Goal: Contribute content: Contribute content

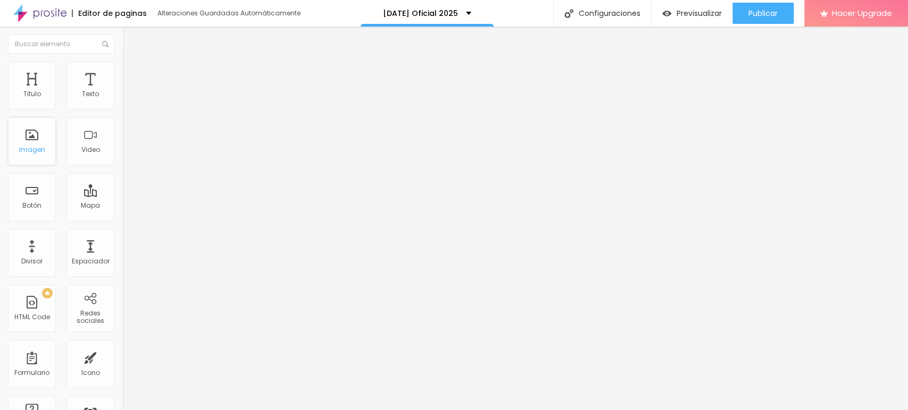
click at [38, 147] on div "Imagen" at bounding box center [32, 149] width 26 height 7
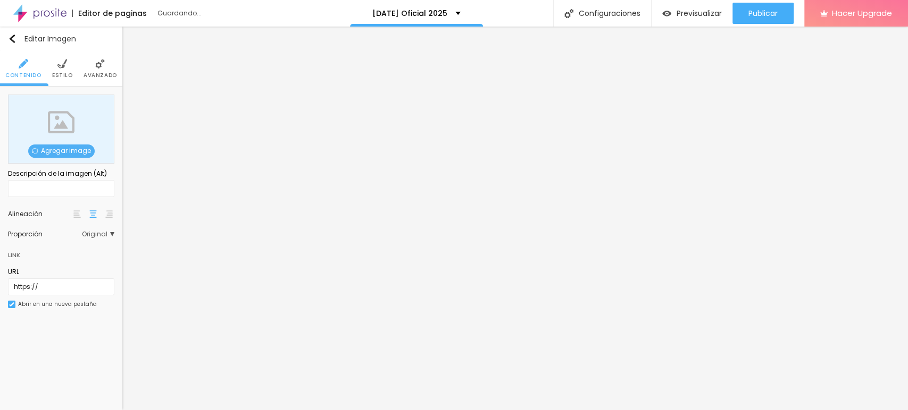
click at [64, 150] on span "Agregar image" at bounding box center [61, 151] width 66 height 13
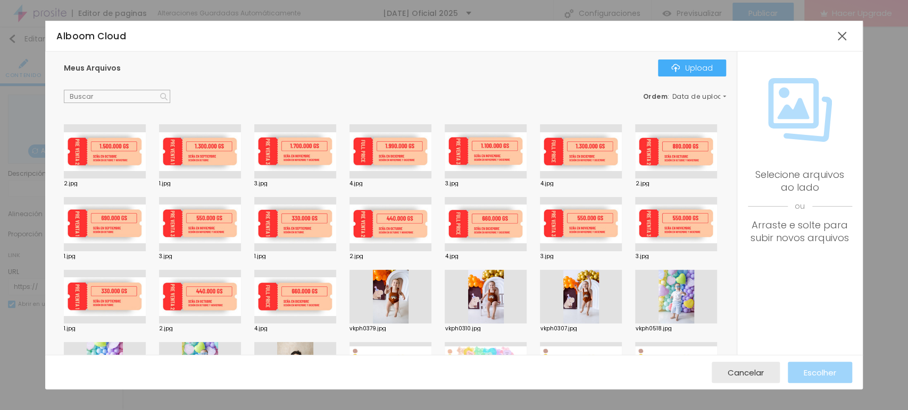
click at [108, 152] on div at bounding box center [105, 151] width 82 height 54
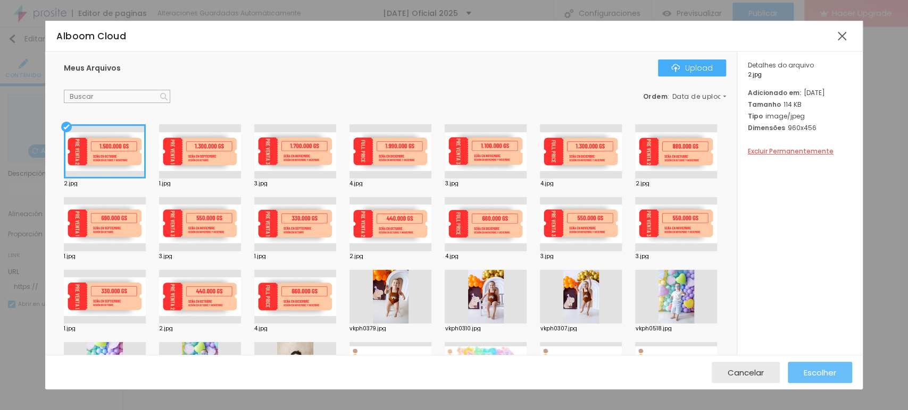
click at [800, 373] on button "Escolher" at bounding box center [819, 372] width 64 height 21
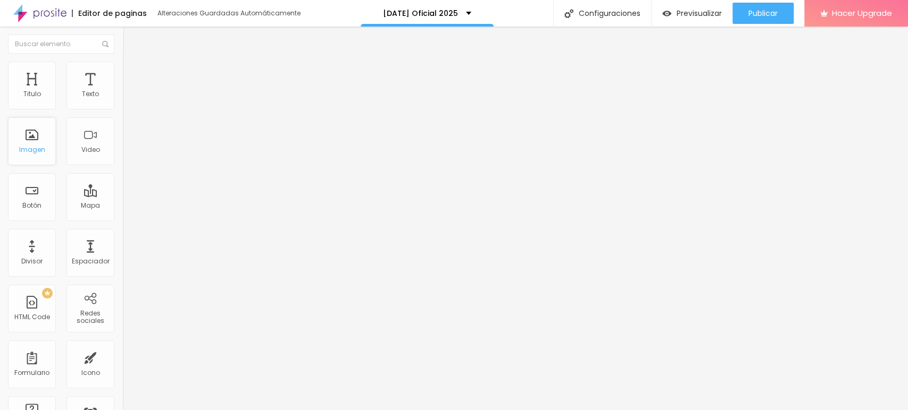
click at [30, 139] on div "Imagen" at bounding box center [32, 142] width 48 height 48
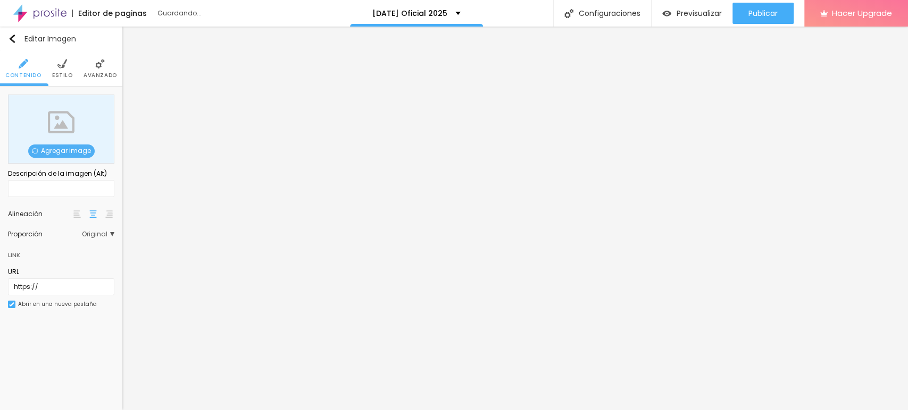
click at [77, 157] on span "Agregar image" at bounding box center [61, 151] width 66 height 13
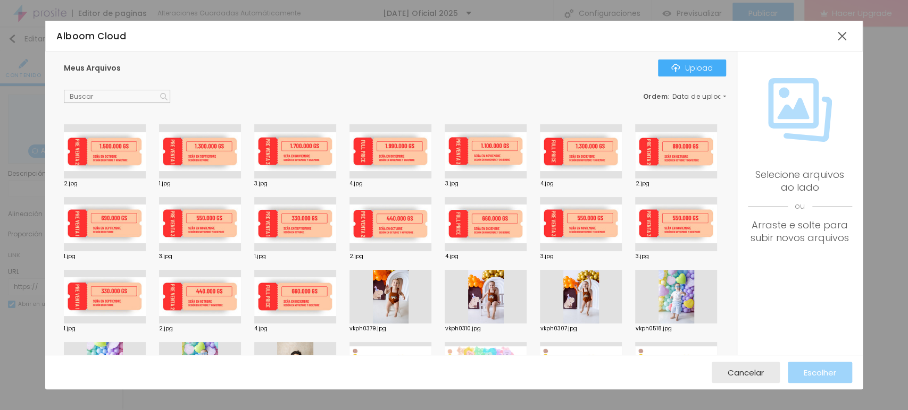
click at [116, 158] on div at bounding box center [105, 151] width 82 height 54
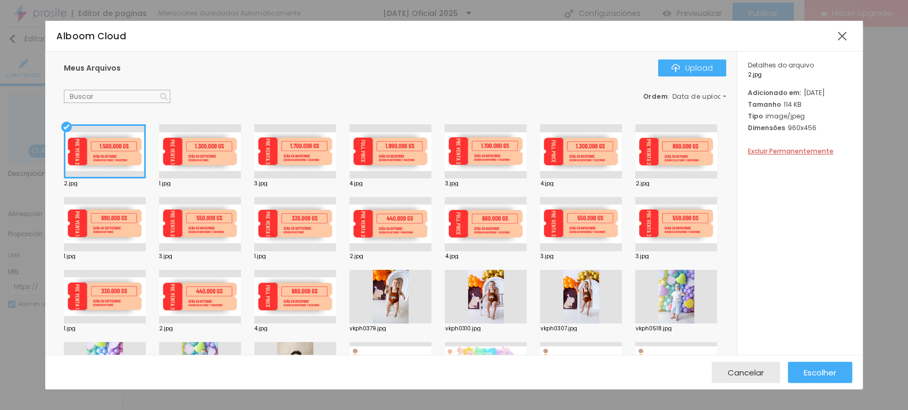
click at [291, 159] on div at bounding box center [295, 151] width 82 height 54
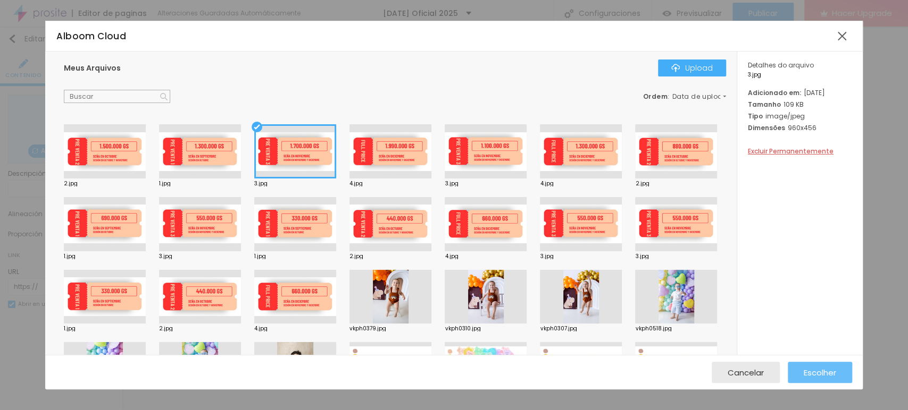
click at [820, 376] on span "Escolher" at bounding box center [819, 372] width 32 height 9
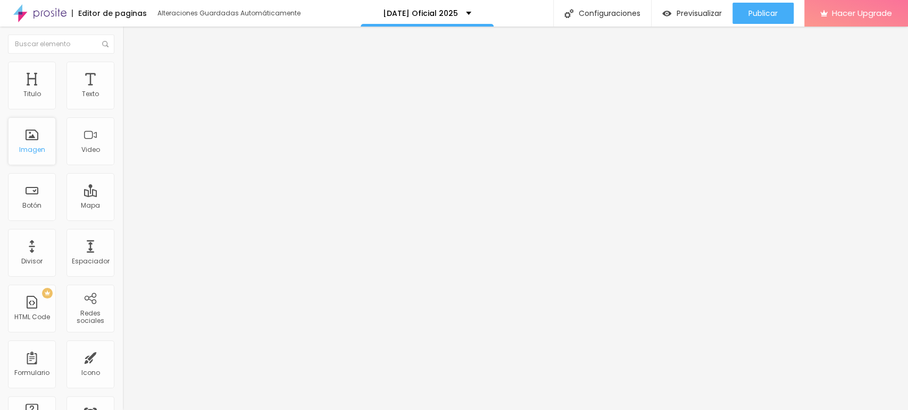
click at [40, 144] on div "Imagen" at bounding box center [32, 142] width 48 height 48
click at [40, 153] on div "Imagen" at bounding box center [32, 149] width 26 height 7
click at [16, 156] on div "Imagen" at bounding box center [32, 142] width 48 height 48
click at [28, 139] on div "Imagen" at bounding box center [32, 142] width 48 height 48
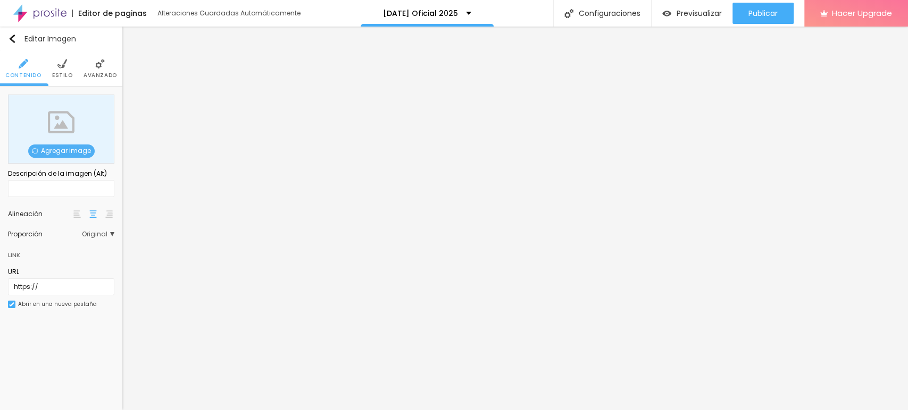
click at [56, 148] on span "Agregar image" at bounding box center [61, 151] width 66 height 13
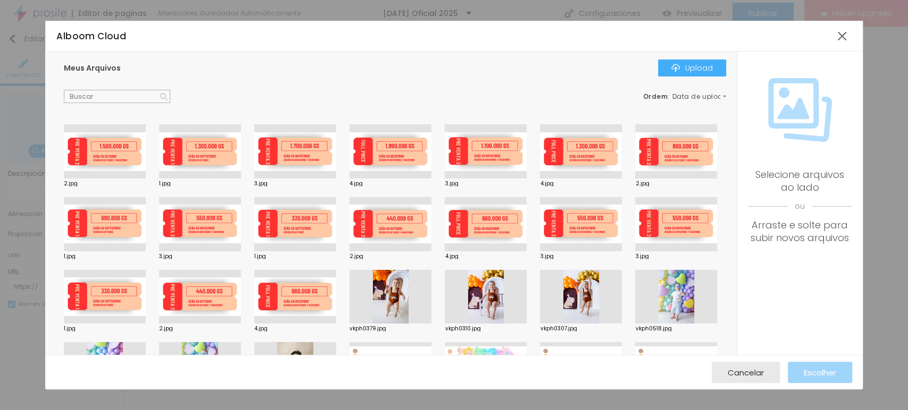
click at [390, 149] on div at bounding box center [390, 151] width 82 height 54
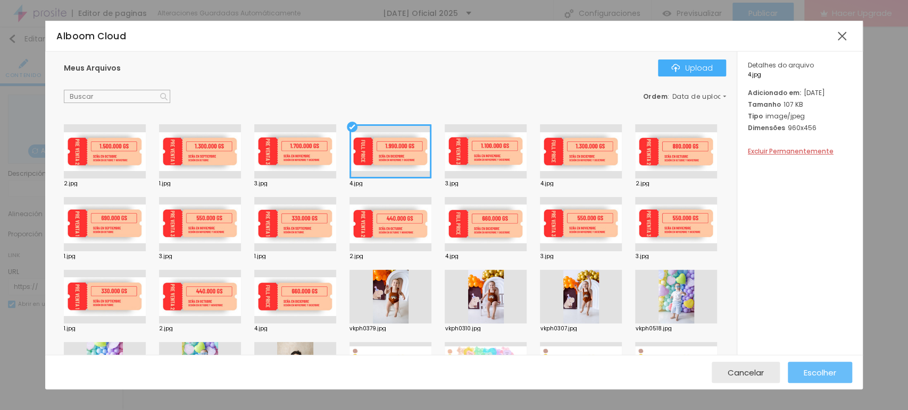
click at [797, 374] on button "Escolher" at bounding box center [819, 372] width 64 height 21
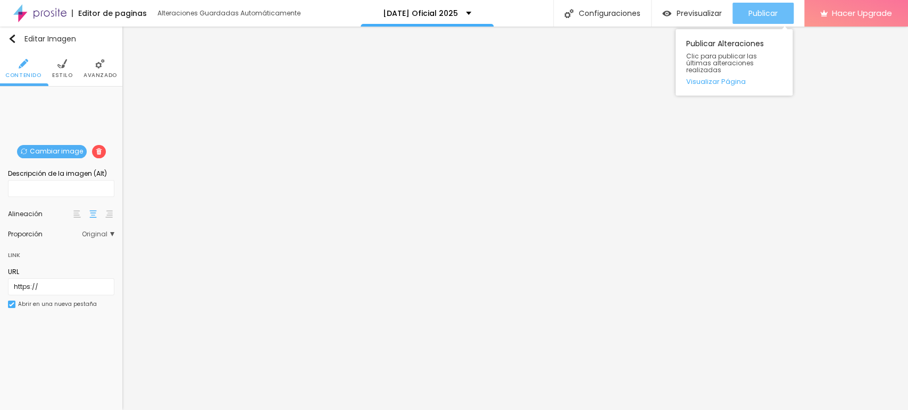
click at [751, 9] on span "Publicar" at bounding box center [762, 13] width 29 height 9
